Goal: Check status: Check status

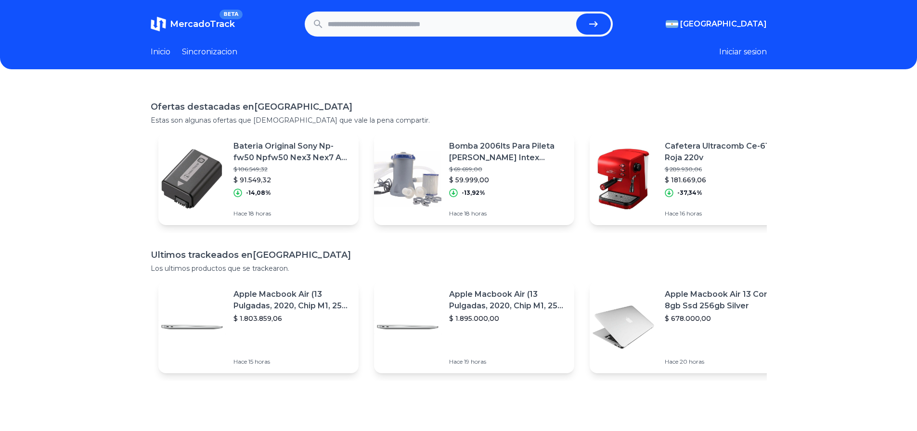
click at [385, 24] on input "text" at bounding box center [450, 23] width 244 height 21
paste input "**********"
click at [598, 21] on icon "submit" at bounding box center [594, 24] width 12 height 12
type input "**********"
